Goal: Use online tool/utility: Utilize a website feature to perform a specific function

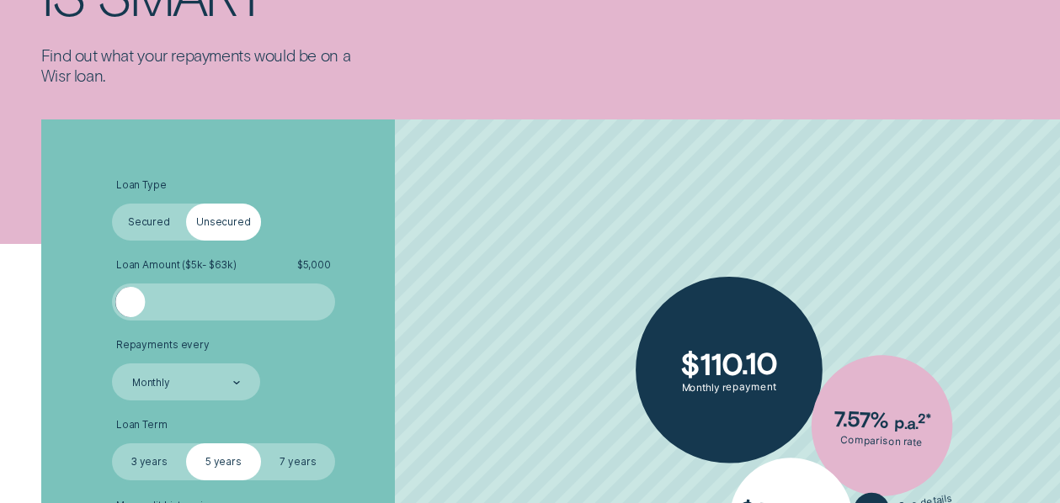
scroll to position [337, 0]
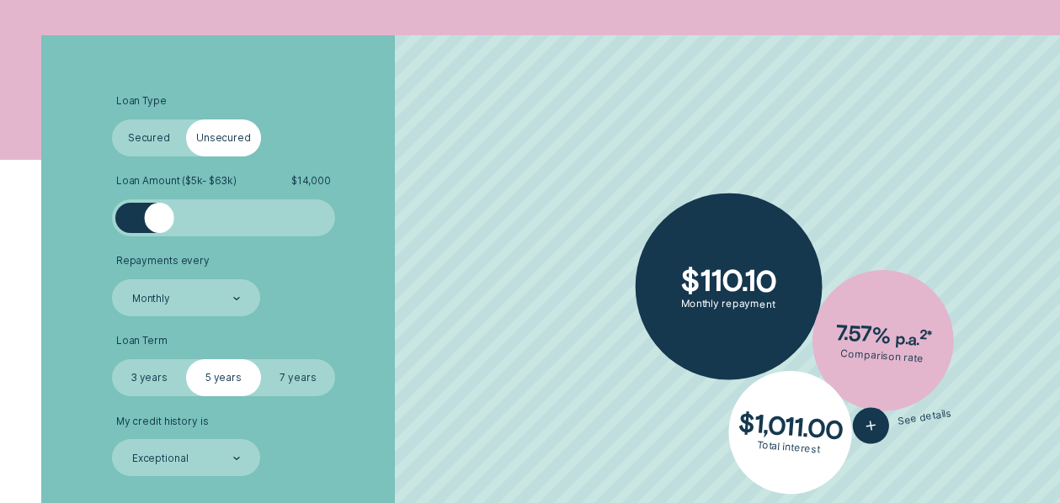
click at [160, 218] on div at bounding box center [223, 217] width 186 height 29
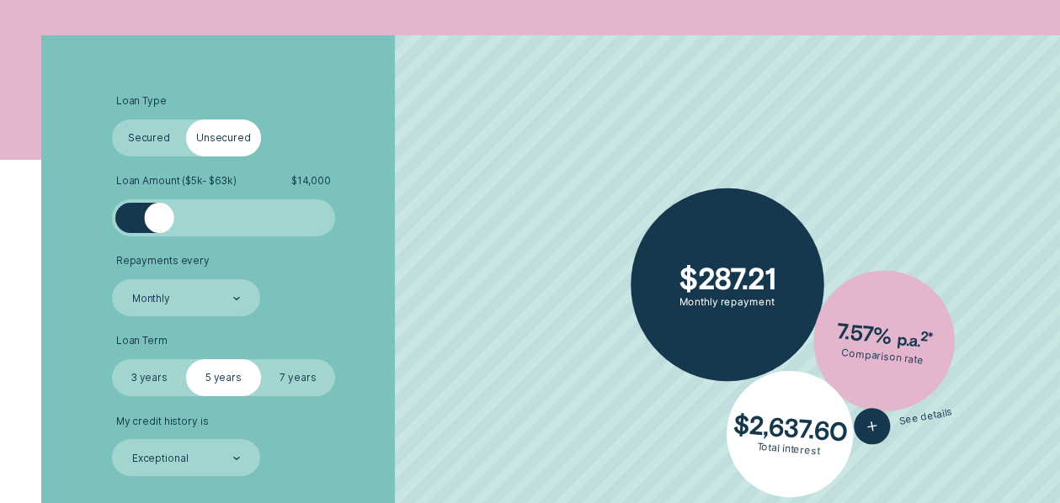
click at [160, 218] on div at bounding box center [158, 217] width 29 height 29
click at [200, 215] on div at bounding box center [223, 217] width 186 height 29
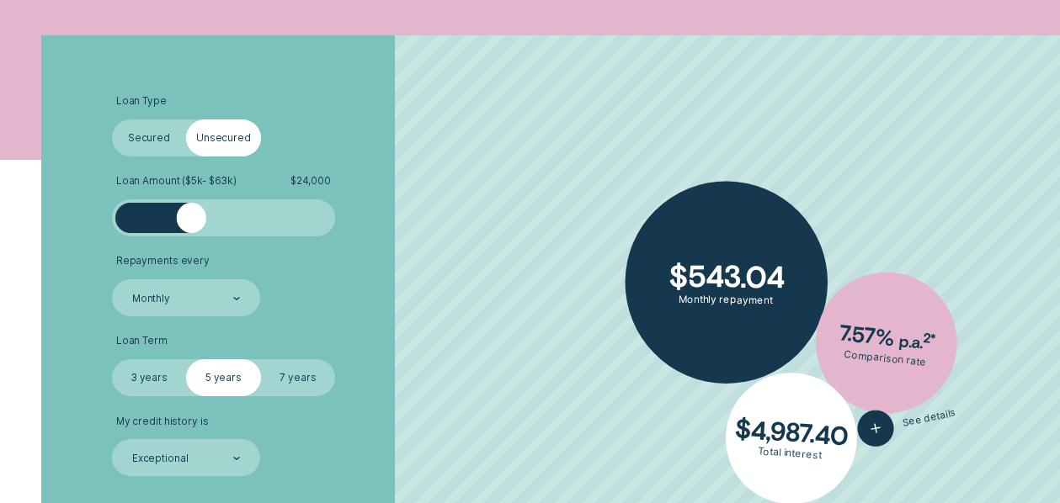
click at [193, 217] on div at bounding box center [191, 217] width 29 height 29
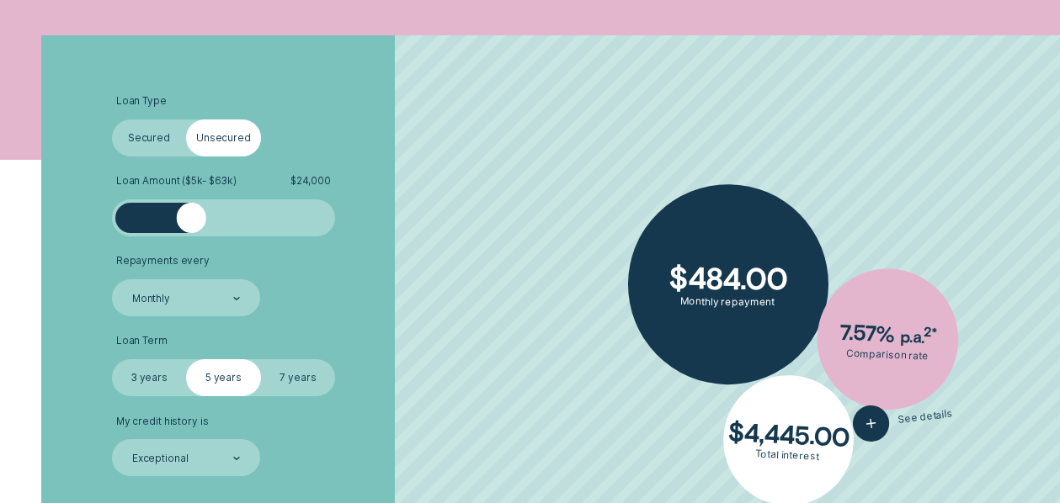
click at [193, 217] on div at bounding box center [191, 217] width 29 height 29
click at [300, 375] on label "7 years" at bounding box center [298, 377] width 74 height 37
click at [261, 359] on input "7 years" at bounding box center [261, 359] width 0 height 0
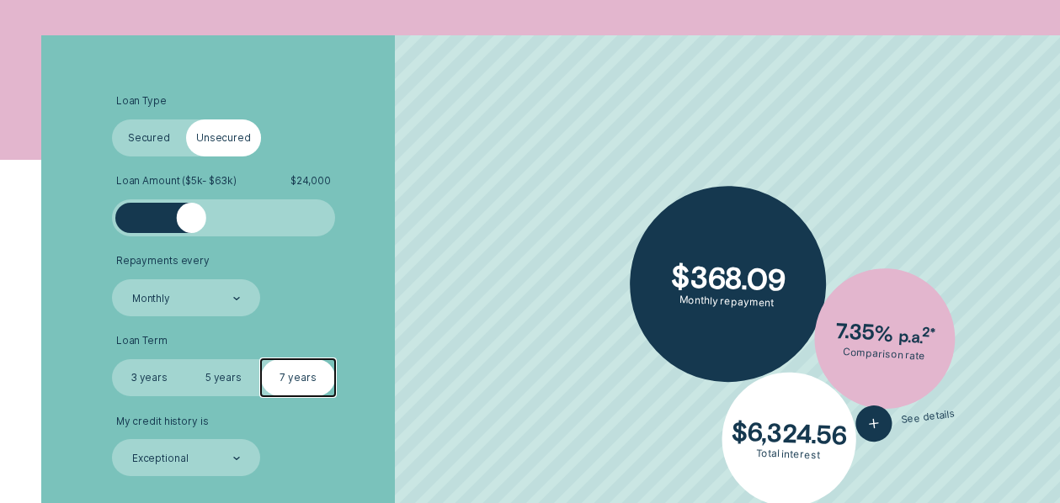
click at [147, 137] on label "Secured" at bounding box center [149, 138] width 74 height 37
click at [112, 120] on input "Secured" at bounding box center [112, 120] width 0 height 0
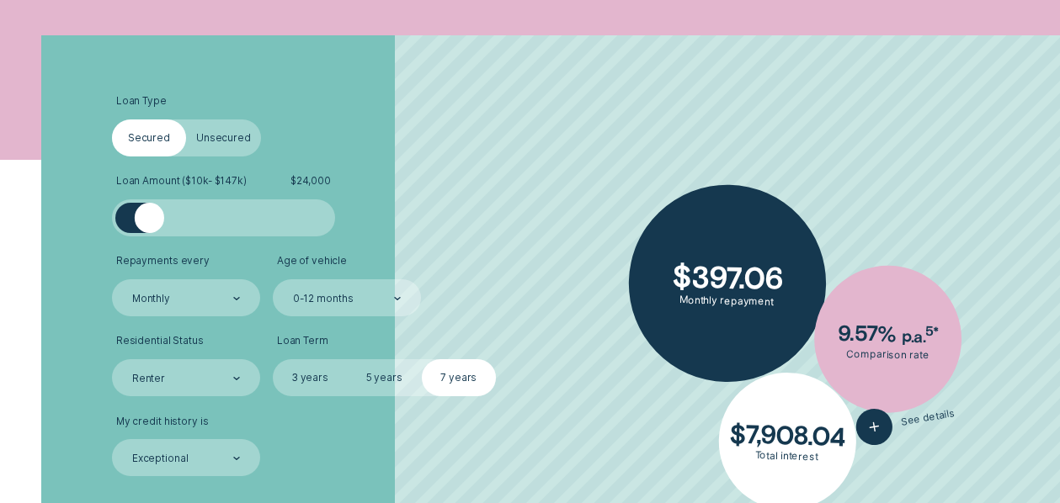
click at [222, 141] on label "Unsecured" at bounding box center [223, 138] width 74 height 37
click at [186, 120] on input "Unsecured" at bounding box center [186, 120] width 0 height 0
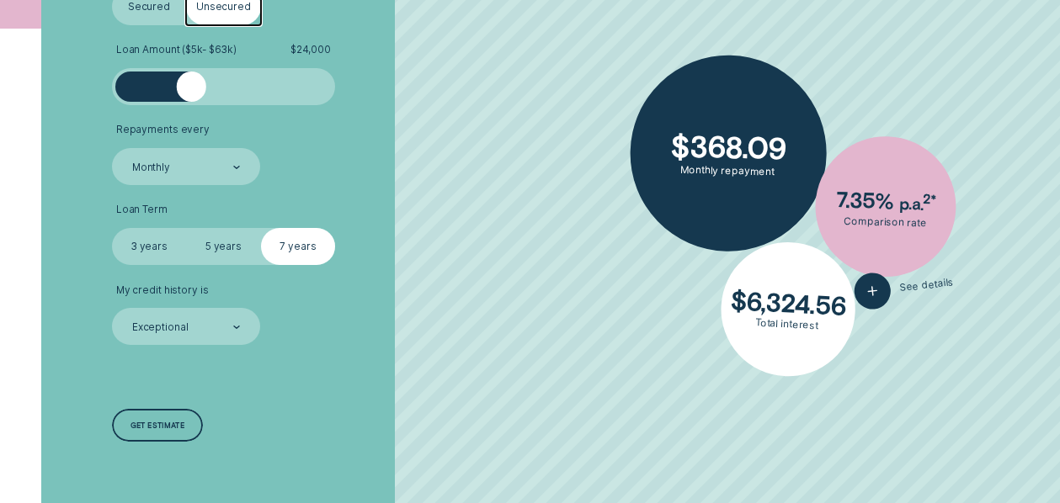
scroll to position [505, 0]
